Goal: Navigation & Orientation: Understand site structure

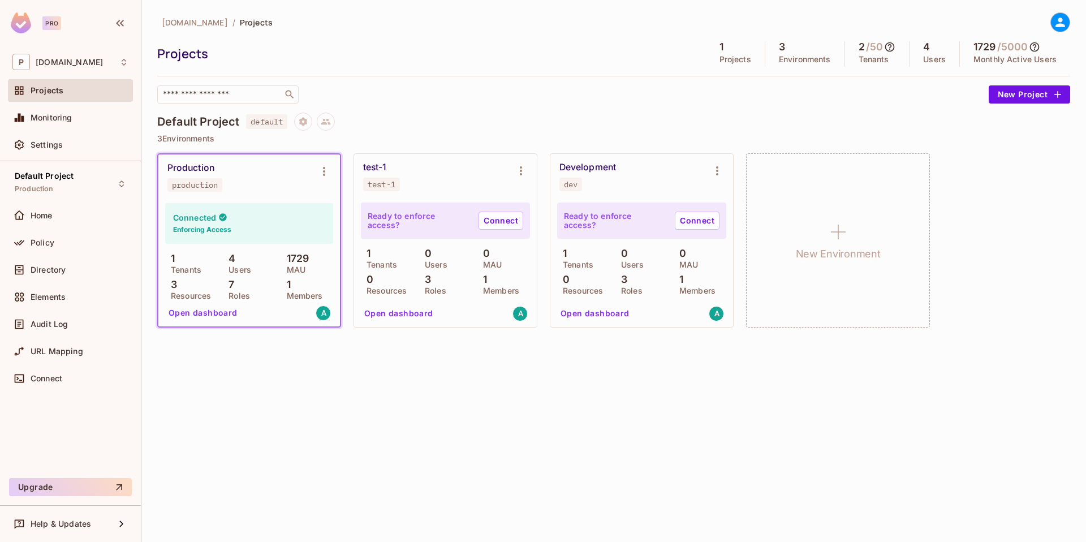
click at [1065, 21] on icon at bounding box center [1060, 22] width 14 height 14
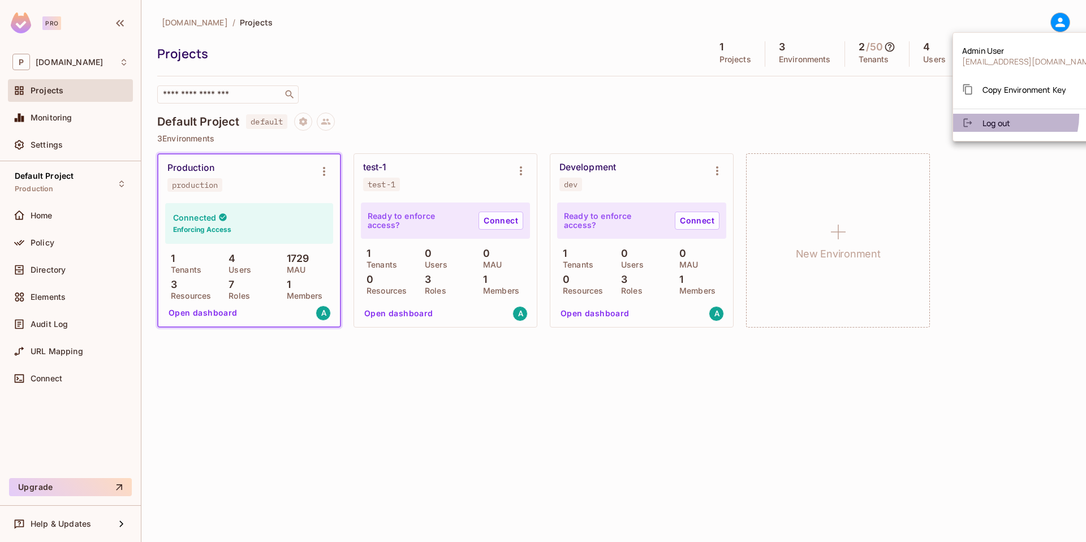
click at [1006, 115] on li "Log out" at bounding box center [1029, 123] width 153 height 18
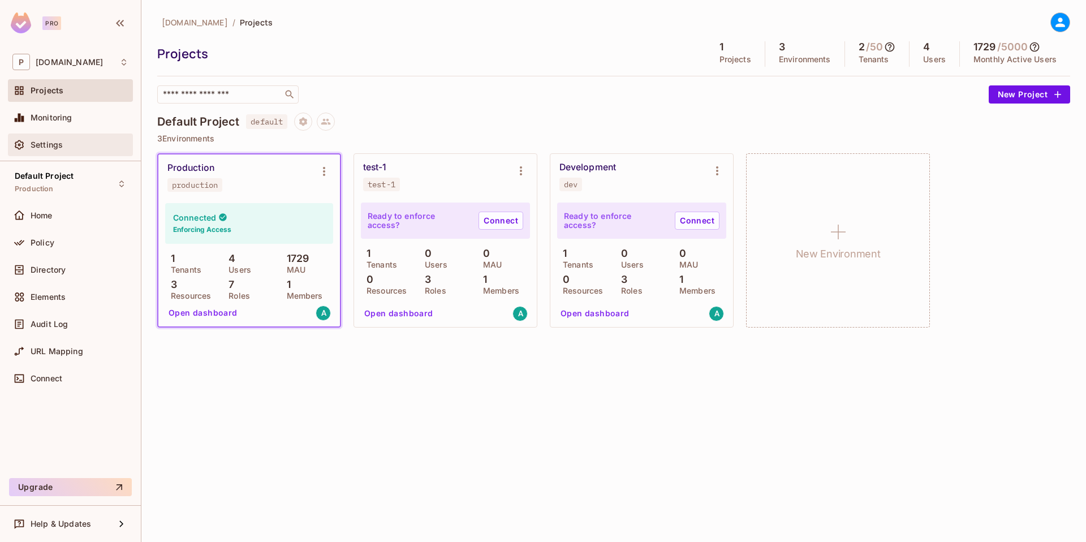
click at [46, 146] on span "Settings" at bounding box center [47, 144] width 32 height 9
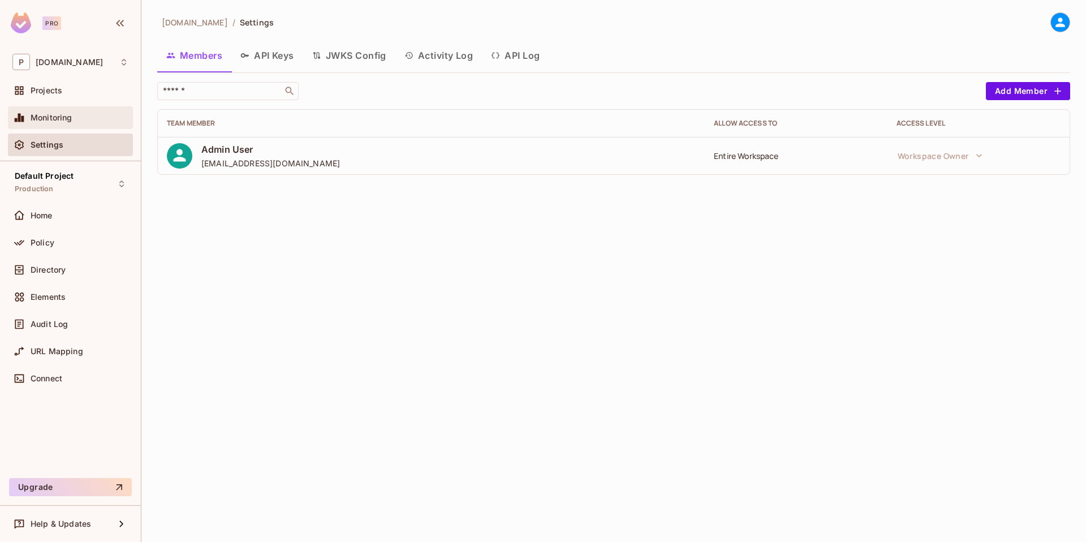
click at [54, 124] on div "Monitoring" at bounding box center [70, 117] width 125 height 23
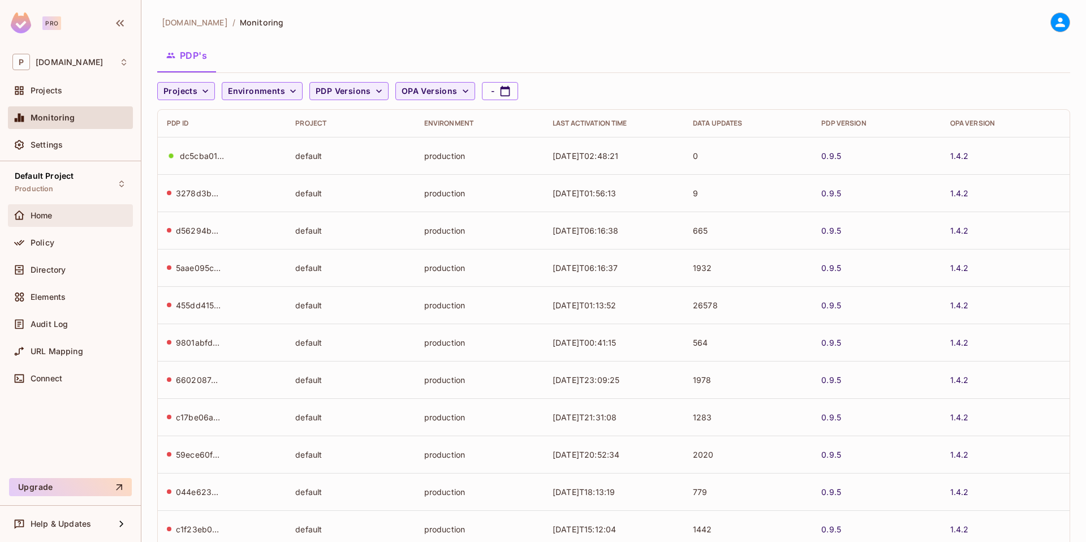
click at [50, 217] on span "Home" at bounding box center [42, 215] width 22 height 9
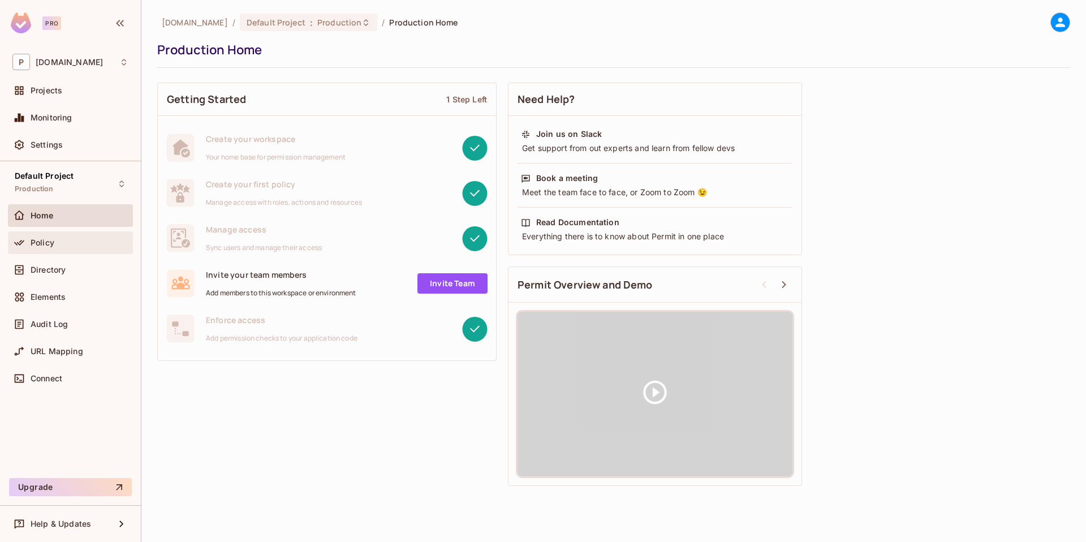
click at [51, 241] on span "Policy" at bounding box center [43, 242] width 24 height 9
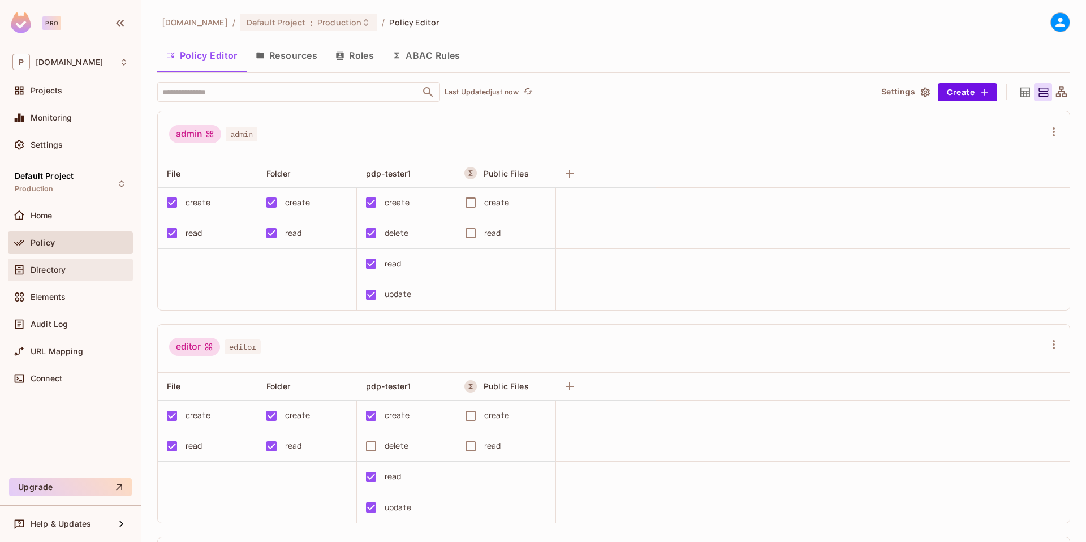
click at [61, 270] on span "Directory" at bounding box center [48, 269] width 35 height 9
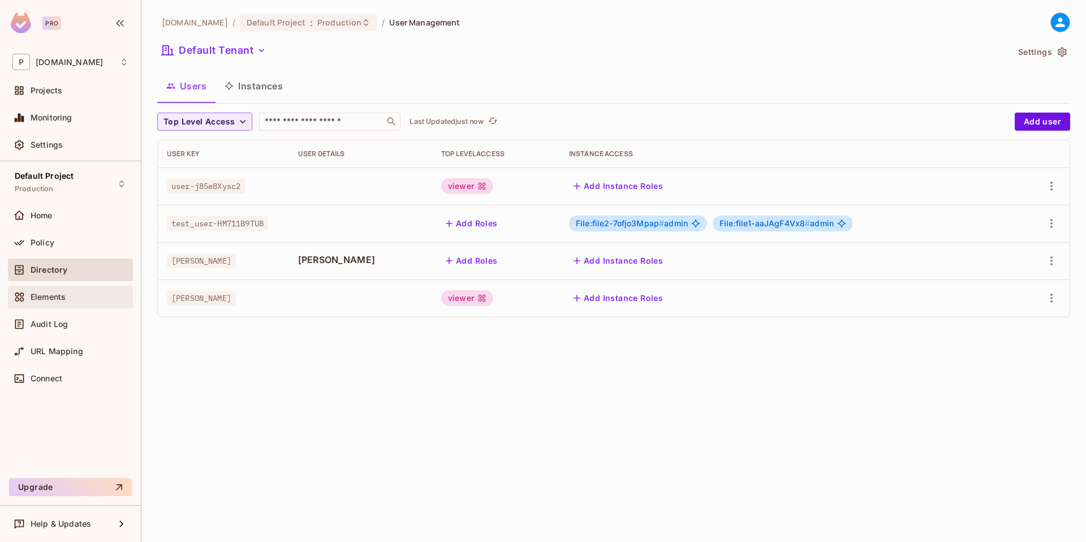
click at [59, 292] on span "Elements" at bounding box center [48, 296] width 35 height 9
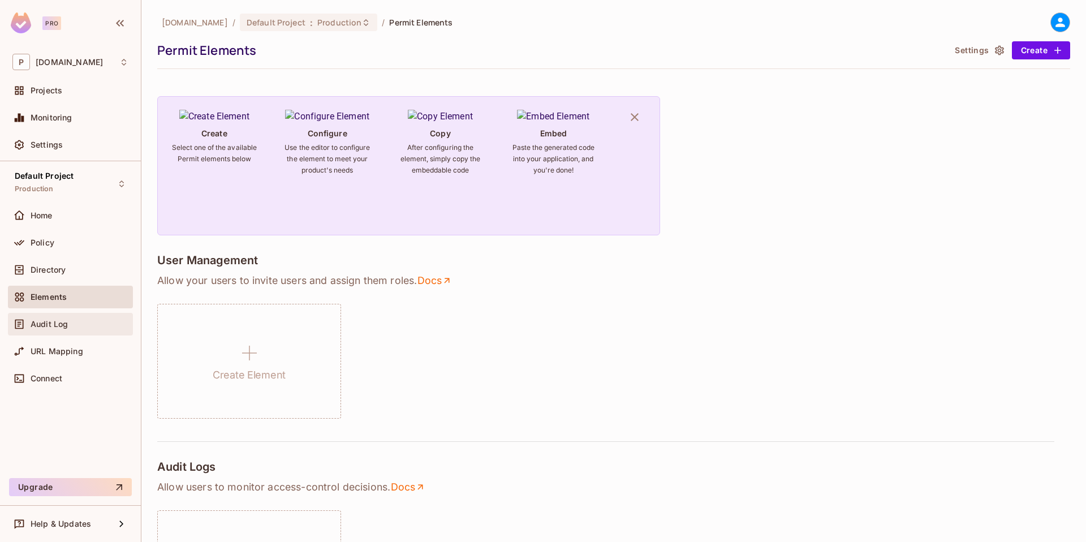
click at [63, 314] on div "Audit Log" at bounding box center [70, 324] width 125 height 23
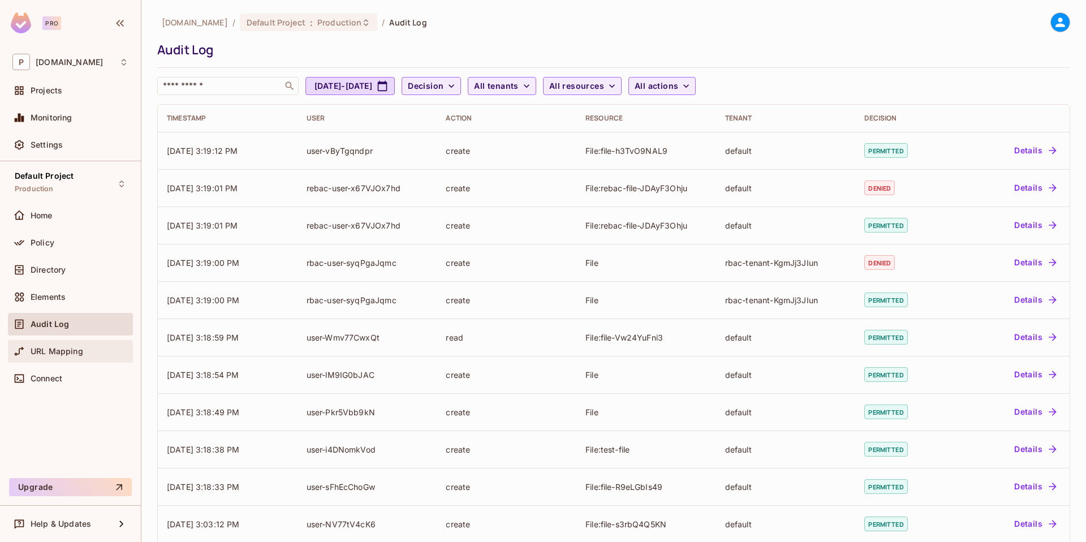
click at [66, 347] on span "URL Mapping" at bounding box center [57, 351] width 53 height 9
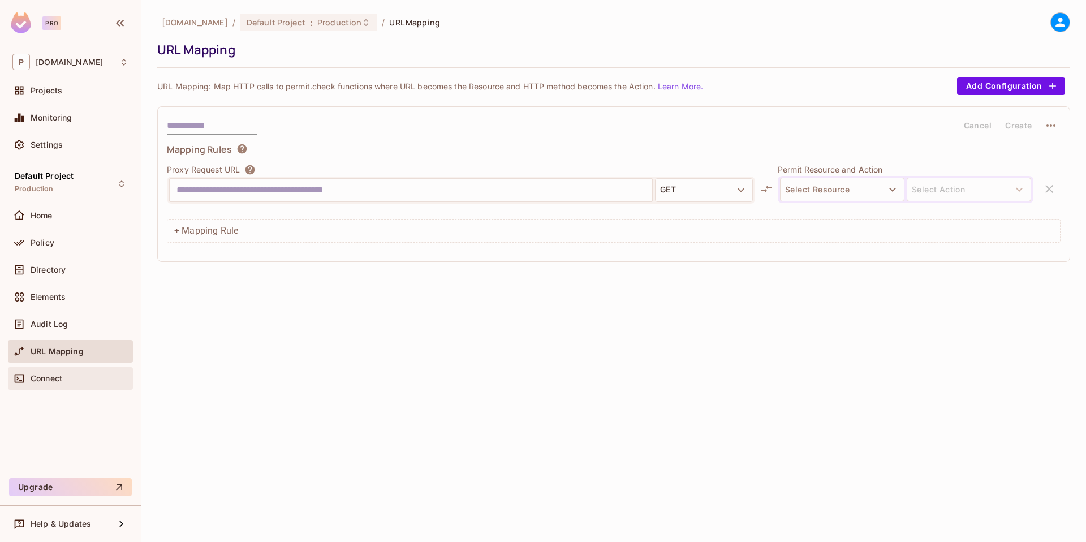
click at [46, 376] on span "Connect" at bounding box center [47, 378] width 32 height 9
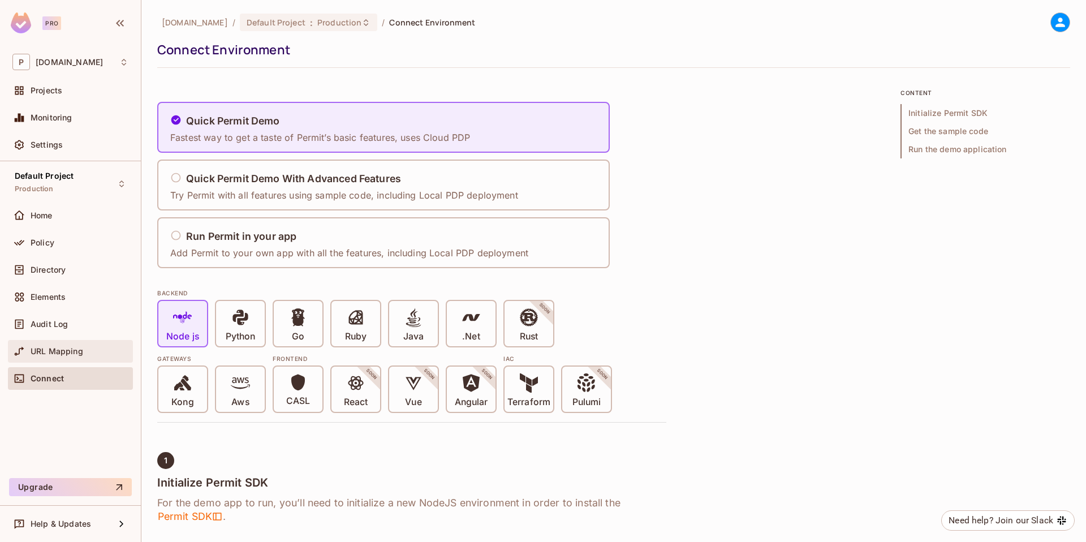
click at [51, 347] on span "URL Mapping" at bounding box center [57, 351] width 53 height 9
